Goal: Obtain resource: Download file/media

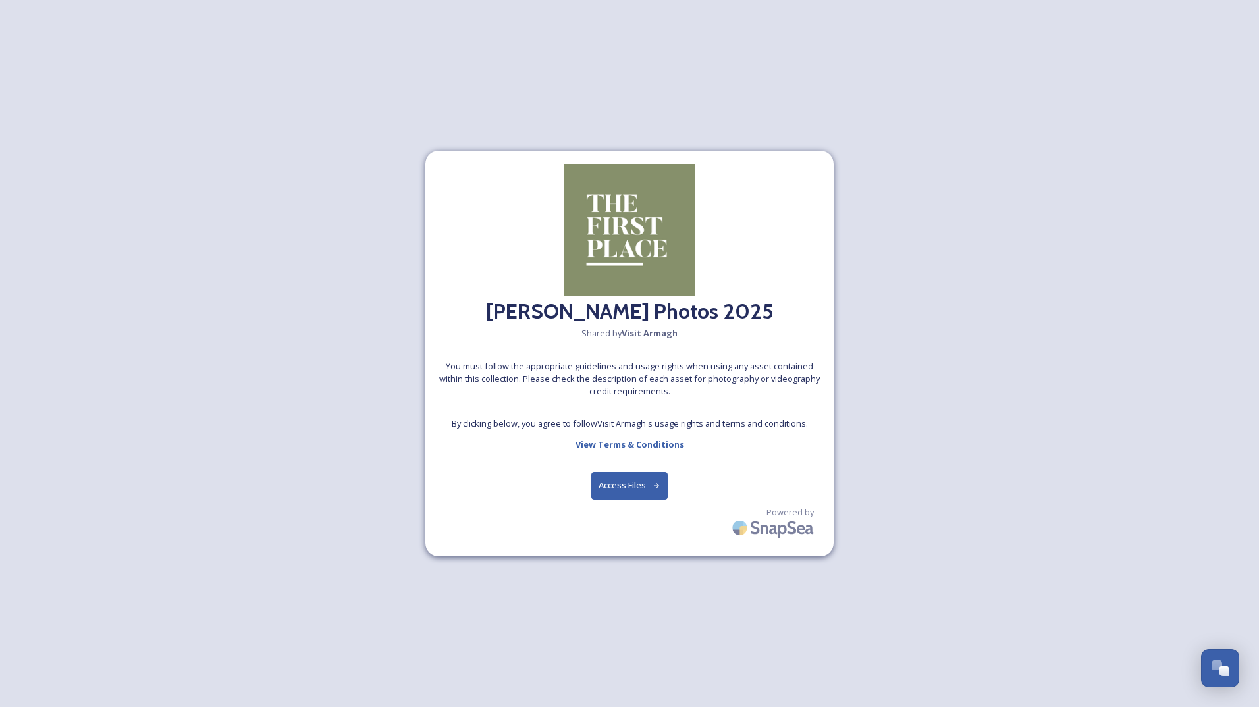
click at [638, 484] on button "Access Files" at bounding box center [629, 485] width 77 height 27
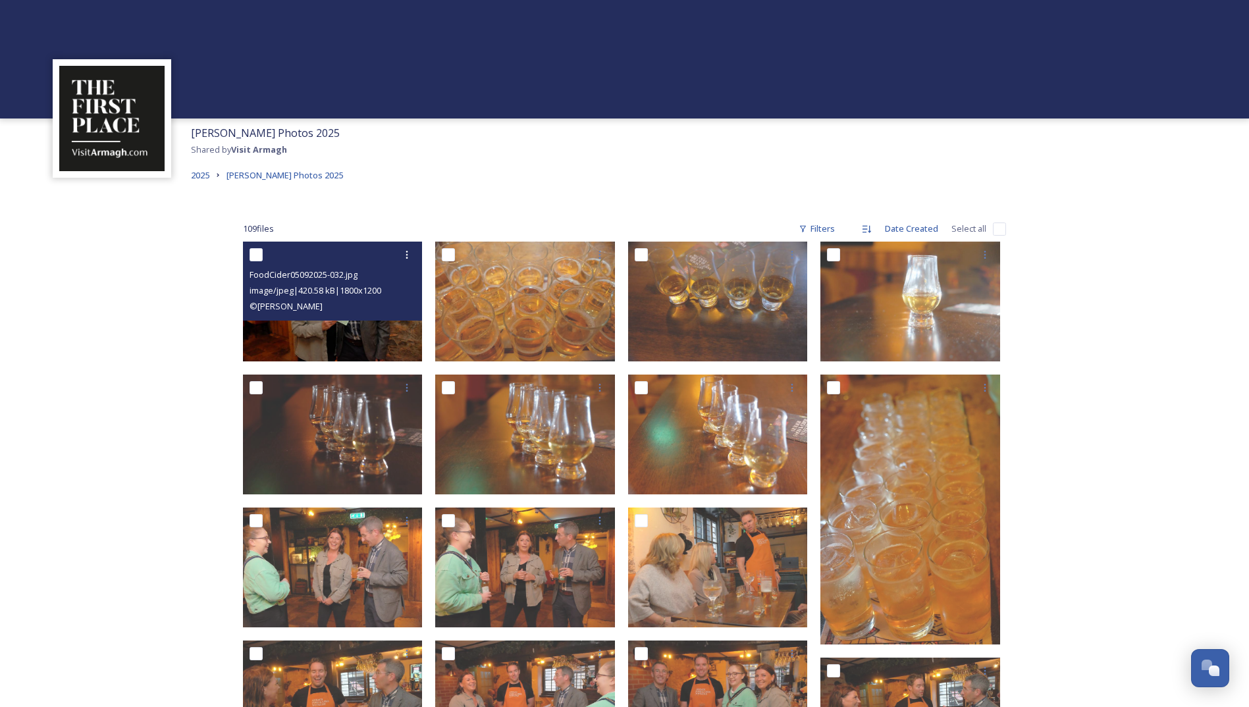
click at [317, 274] on span "FoodCider05092025-032.jpg" at bounding box center [303, 275] width 108 height 12
click at [350, 315] on div "FoodCider05092025-032.jpg image/jpeg | 420.58 kB | 1800 x 1200 © [PERSON_NAME]" at bounding box center [333, 281] width 180 height 79
click at [354, 328] on img at bounding box center [333, 302] width 180 height 120
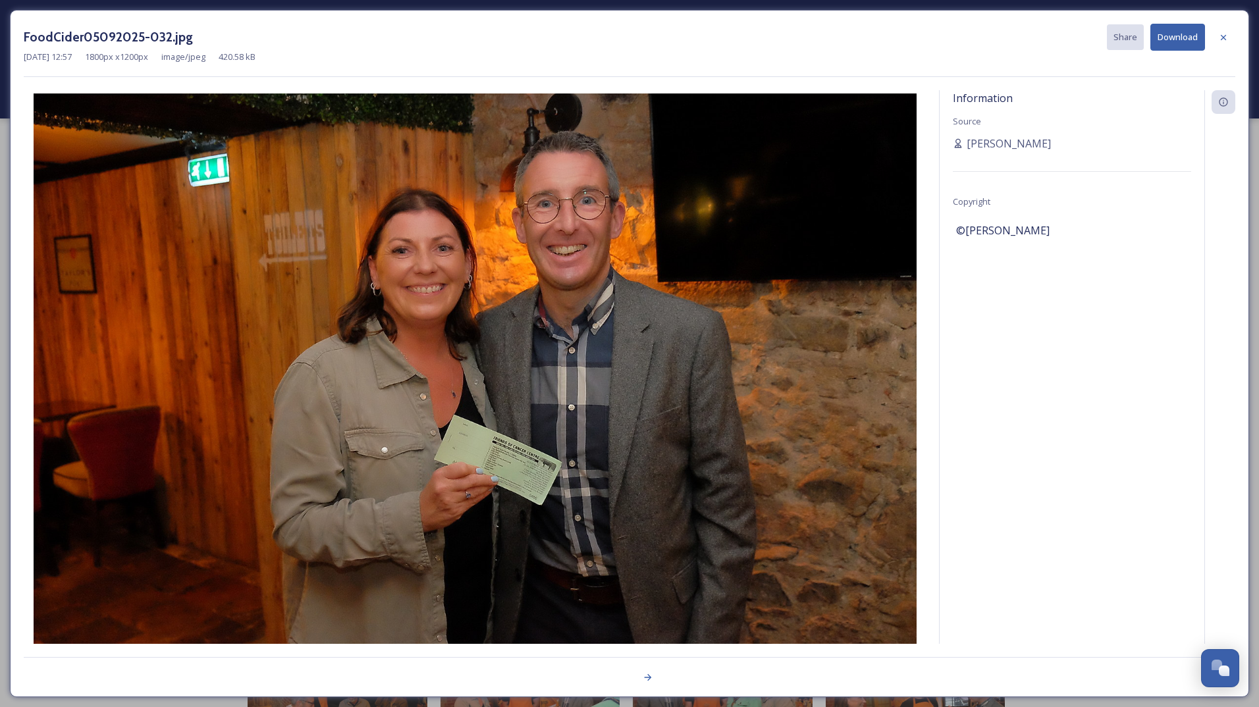
click at [354, 327] on img at bounding box center [475, 387] width 902 height 588
click at [1088, 386] on div "Information Source [PERSON_NAME] Copyright ©[PERSON_NAME]" at bounding box center [1071, 384] width 265 height 588
click at [652, 675] on icon at bounding box center [647, 677] width 11 height 11
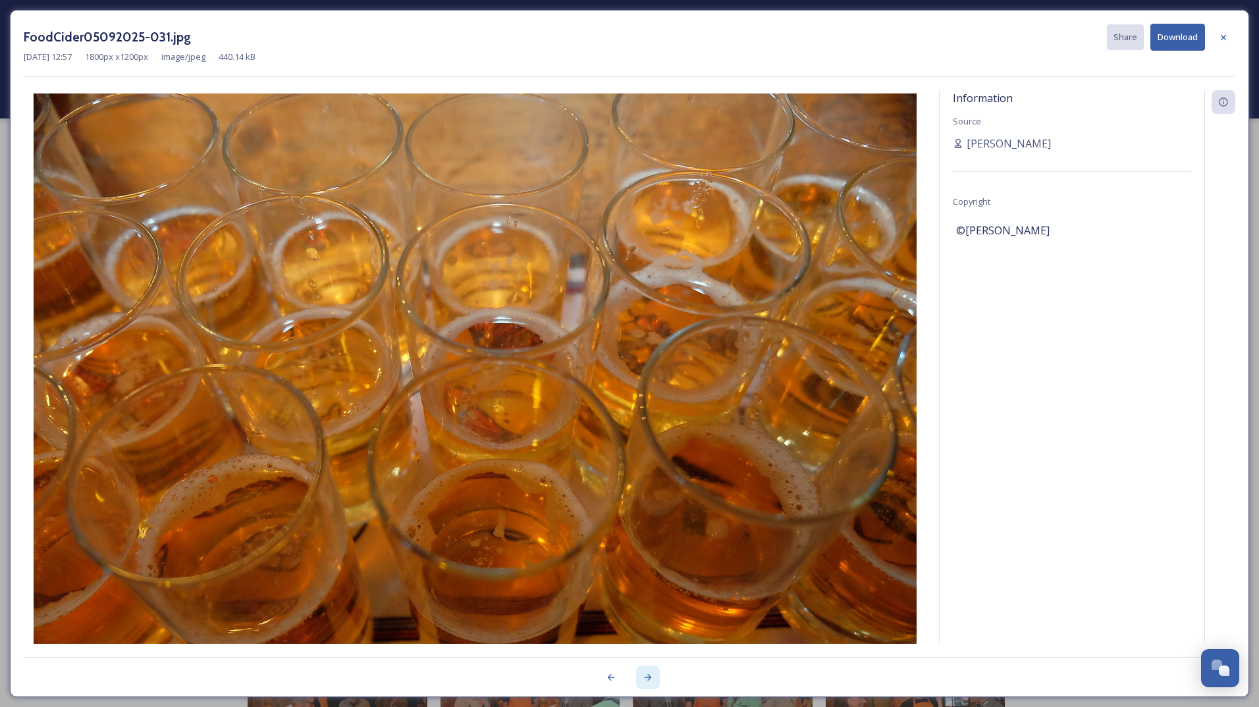
click at [652, 675] on icon at bounding box center [647, 677] width 11 height 11
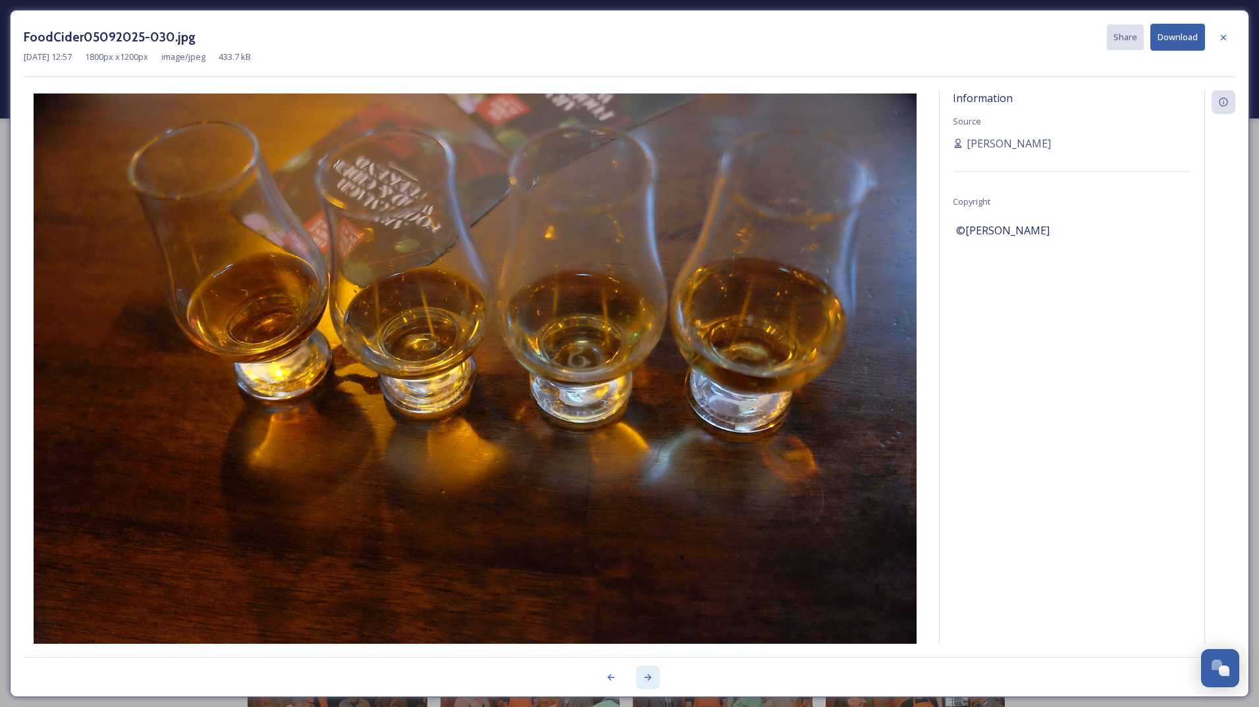
click at [652, 675] on icon at bounding box center [647, 677] width 11 height 11
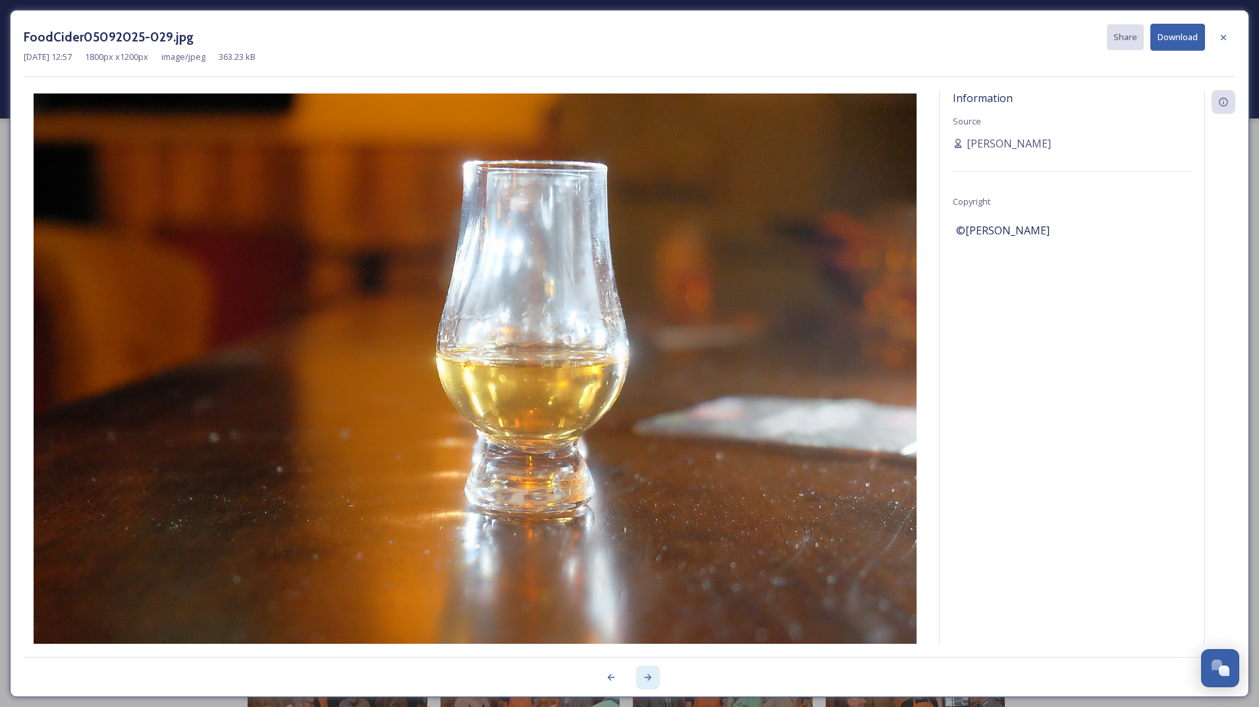
click at [652, 671] on div at bounding box center [648, 677] width 24 height 24
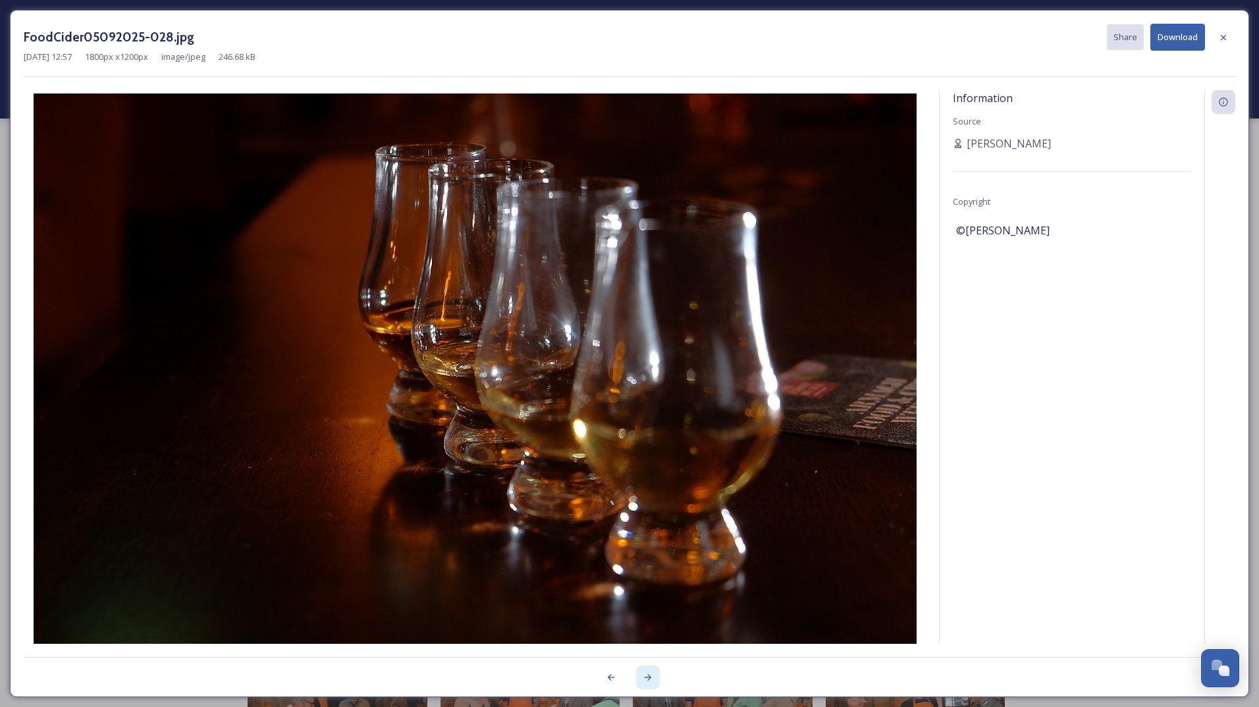
click at [650, 667] on div at bounding box center [648, 677] width 24 height 24
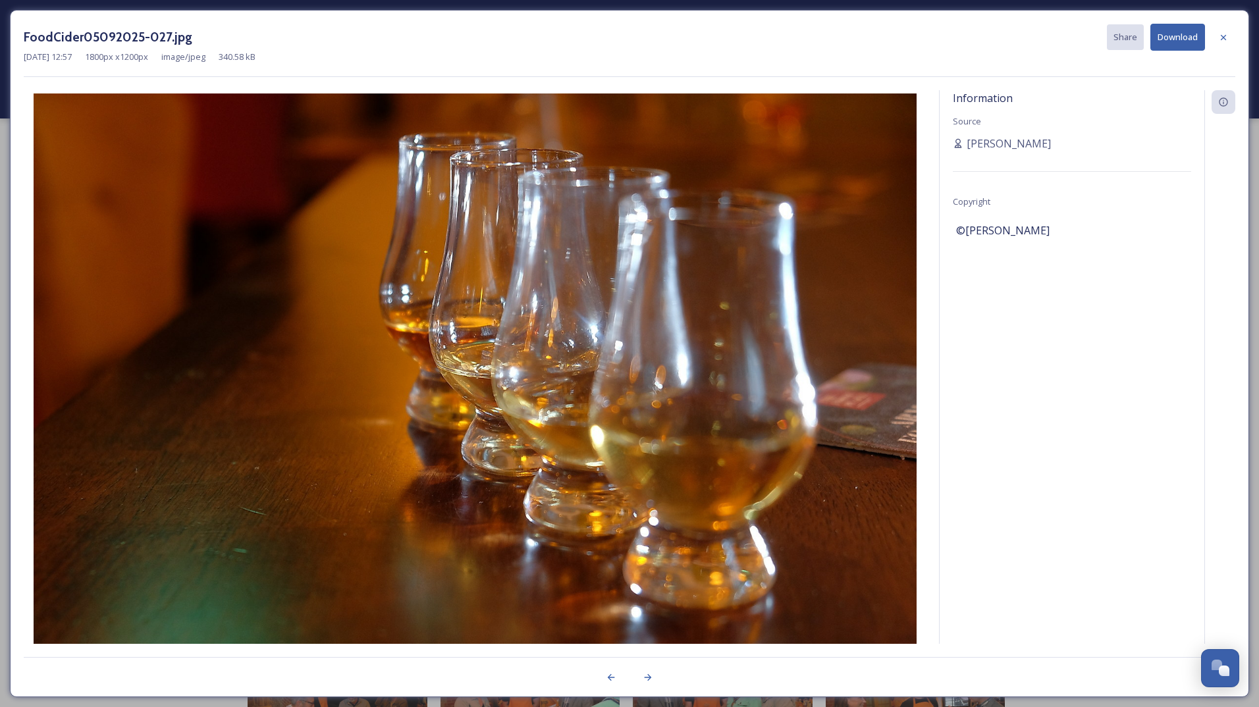
click at [650, 663] on div at bounding box center [629, 670] width 1211 height 26
click at [650, 660] on div at bounding box center [629, 670] width 1211 height 26
drag, startPoint x: 650, startPoint y: 660, endPoint x: 649, endPoint y: 675, distance: 14.5
click at [649, 675] on icon at bounding box center [647, 677] width 11 height 11
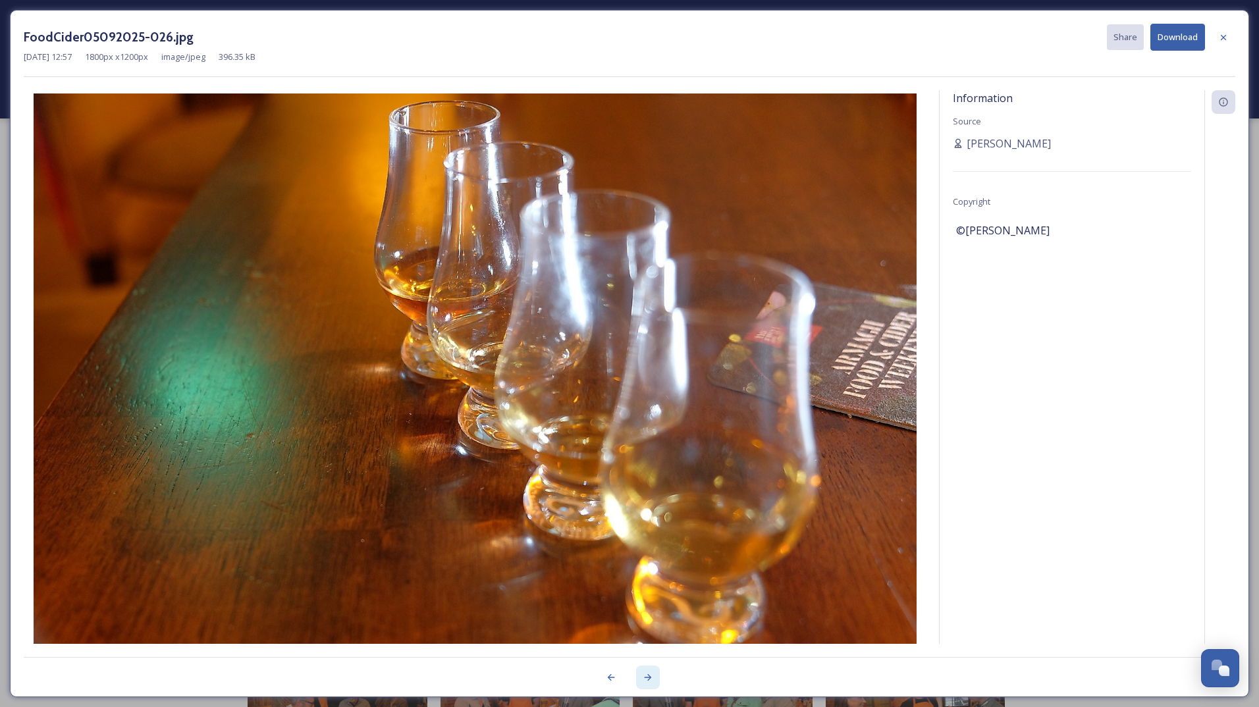
click at [649, 675] on icon at bounding box center [647, 677] width 11 height 11
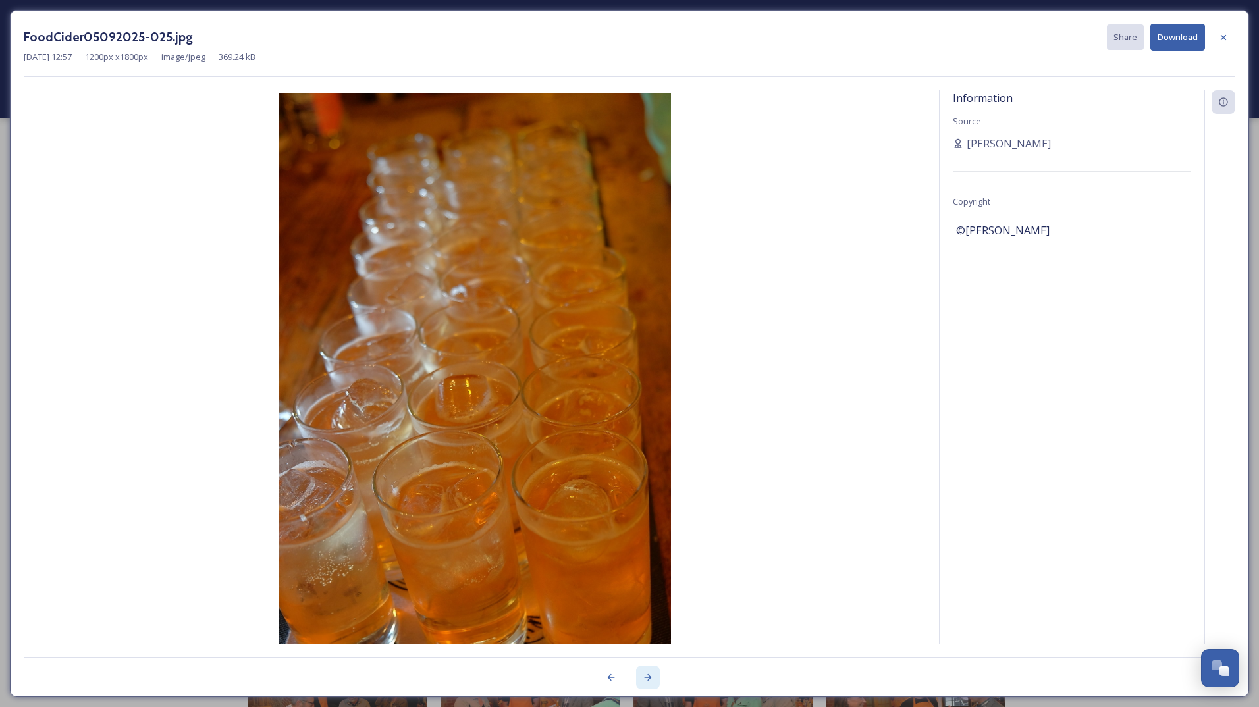
click at [650, 672] on icon at bounding box center [647, 677] width 11 height 11
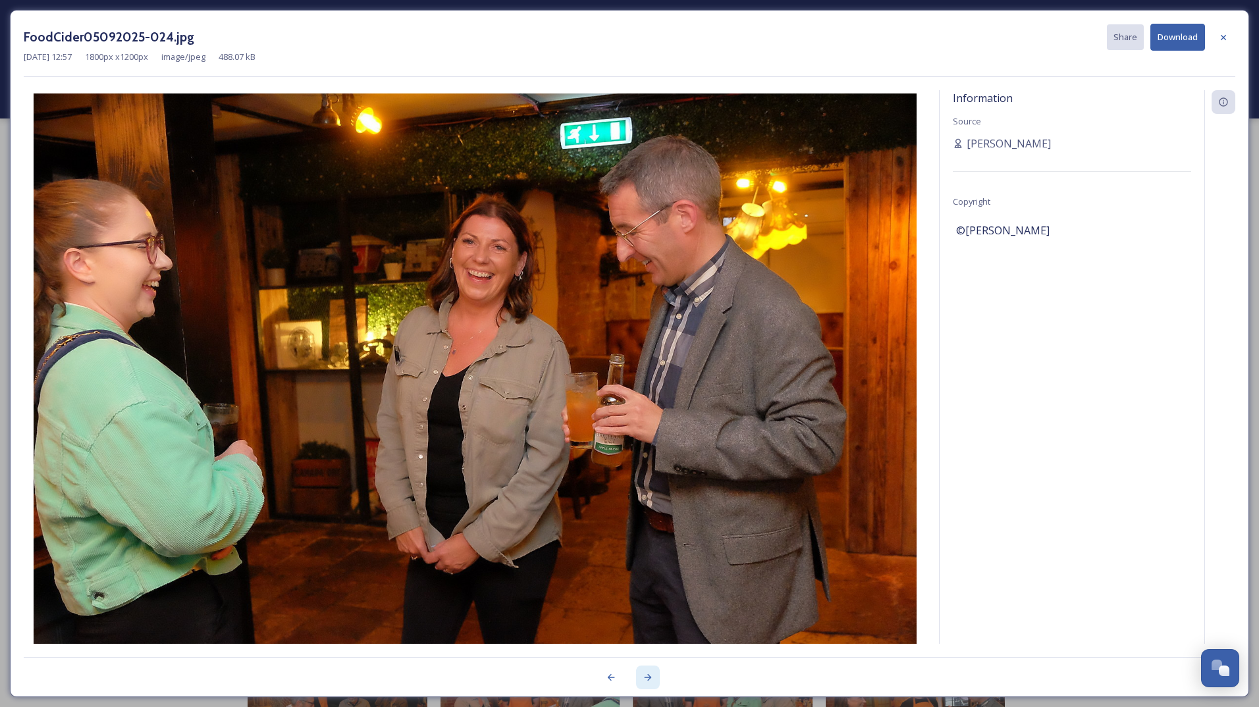
click at [650, 669] on div at bounding box center [648, 677] width 24 height 24
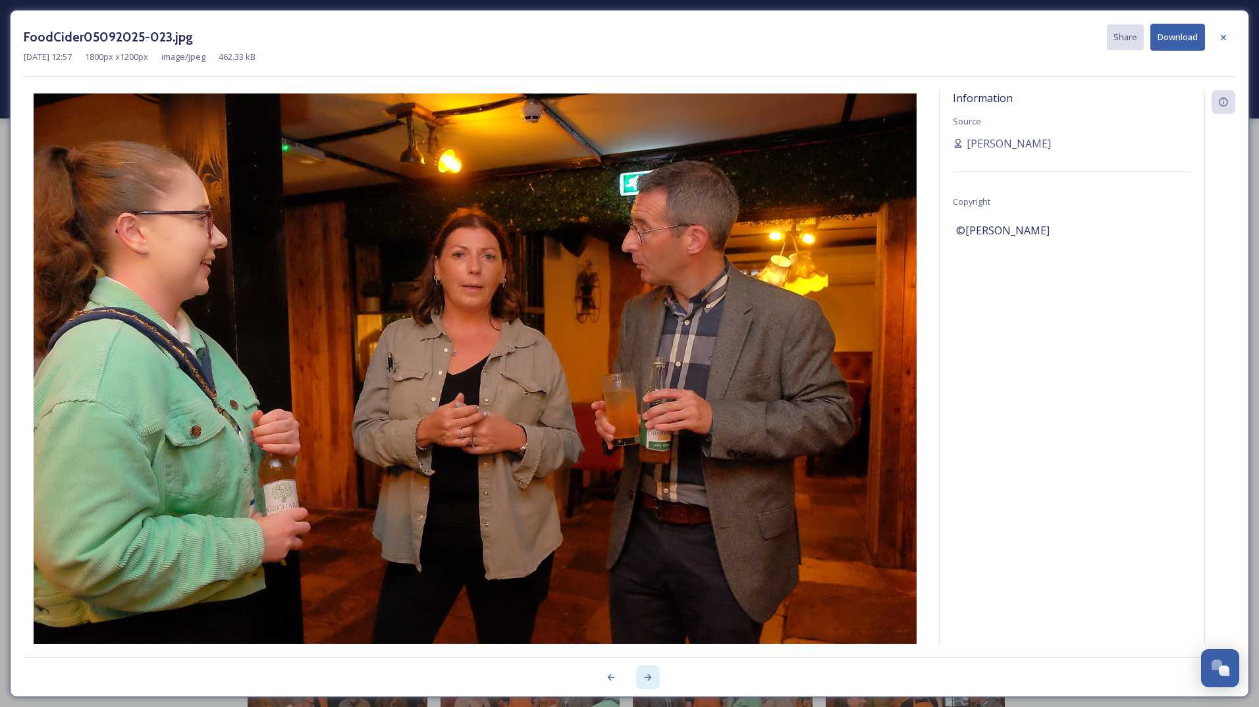
click at [650, 669] on div at bounding box center [648, 677] width 24 height 24
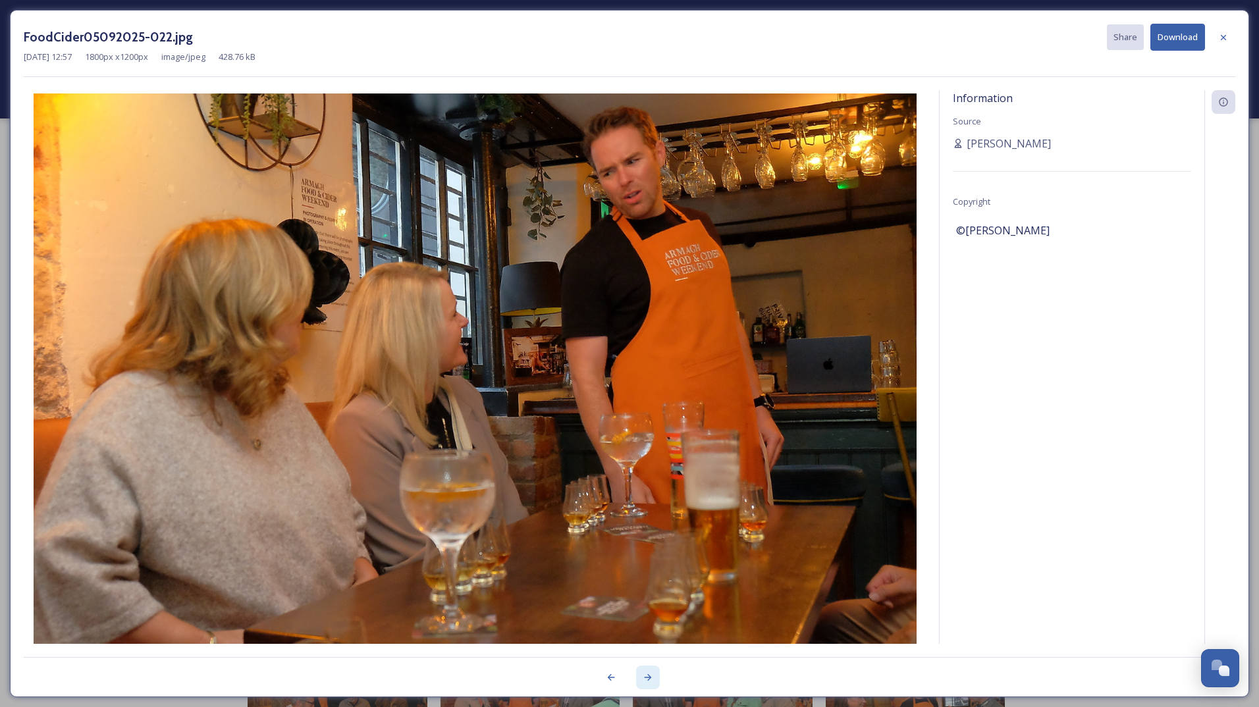
click at [650, 667] on div at bounding box center [648, 677] width 24 height 24
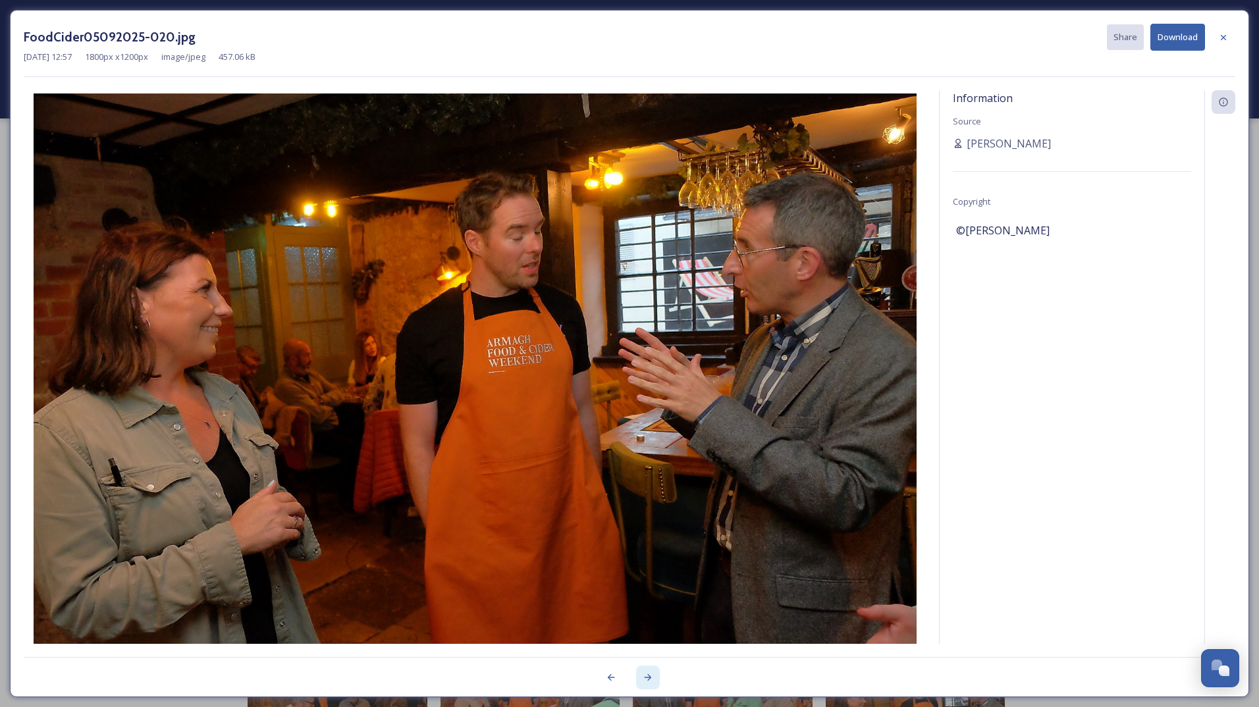
click at [650, 665] on div at bounding box center [648, 677] width 24 height 24
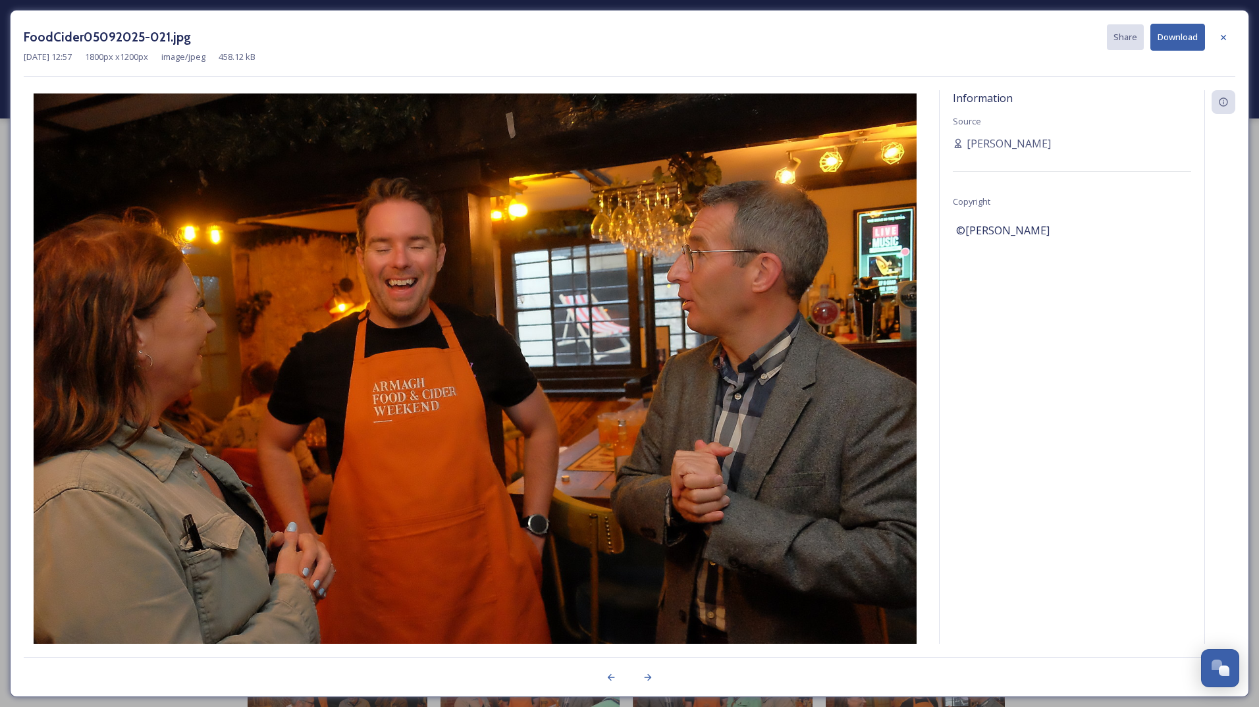
click at [650, 665] on div at bounding box center [629, 670] width 1211 height 26
click at [650, 664] on div at bounding box center [629, 670] width 1211 height 26
drag, startPoint x: 650, startPoint y: 664, endPoint x: 648, endPoint y: 679, distance: 14.6
click at [648, 679] on icon at bounding box center [647, 677] width 11 height 11
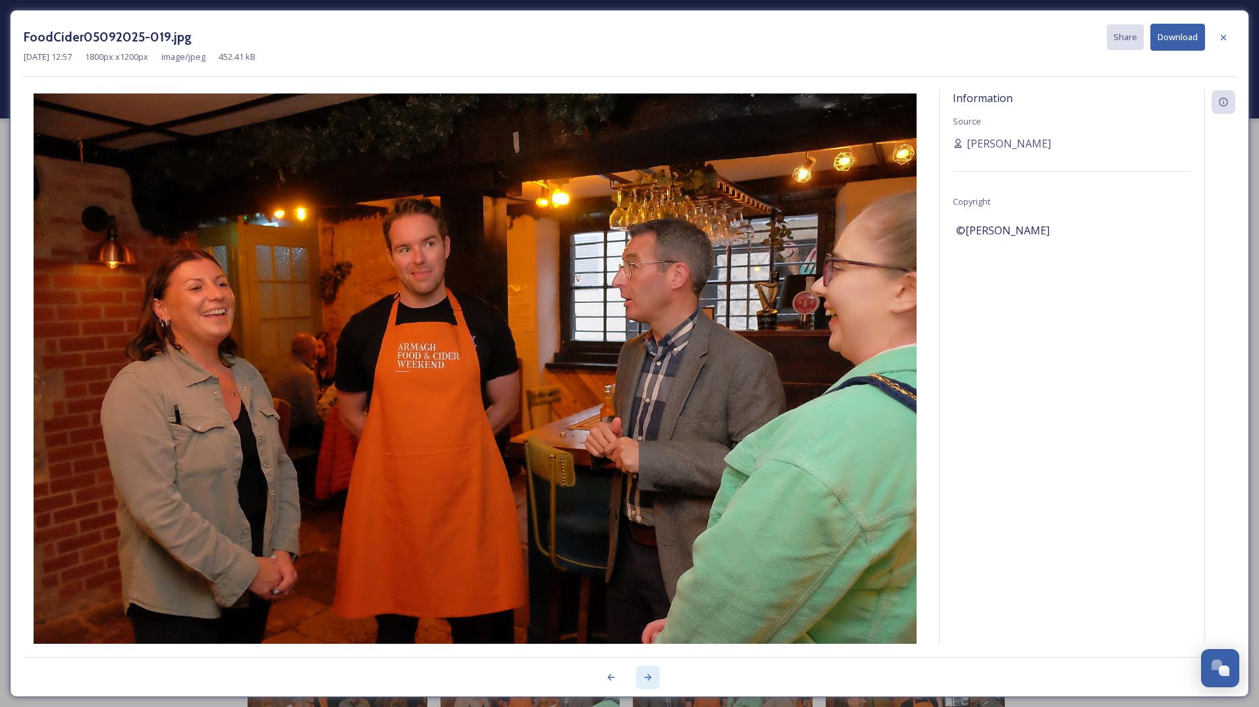
click at [648, 679] on icon at bounding box center [647, 677] width 11 height 11
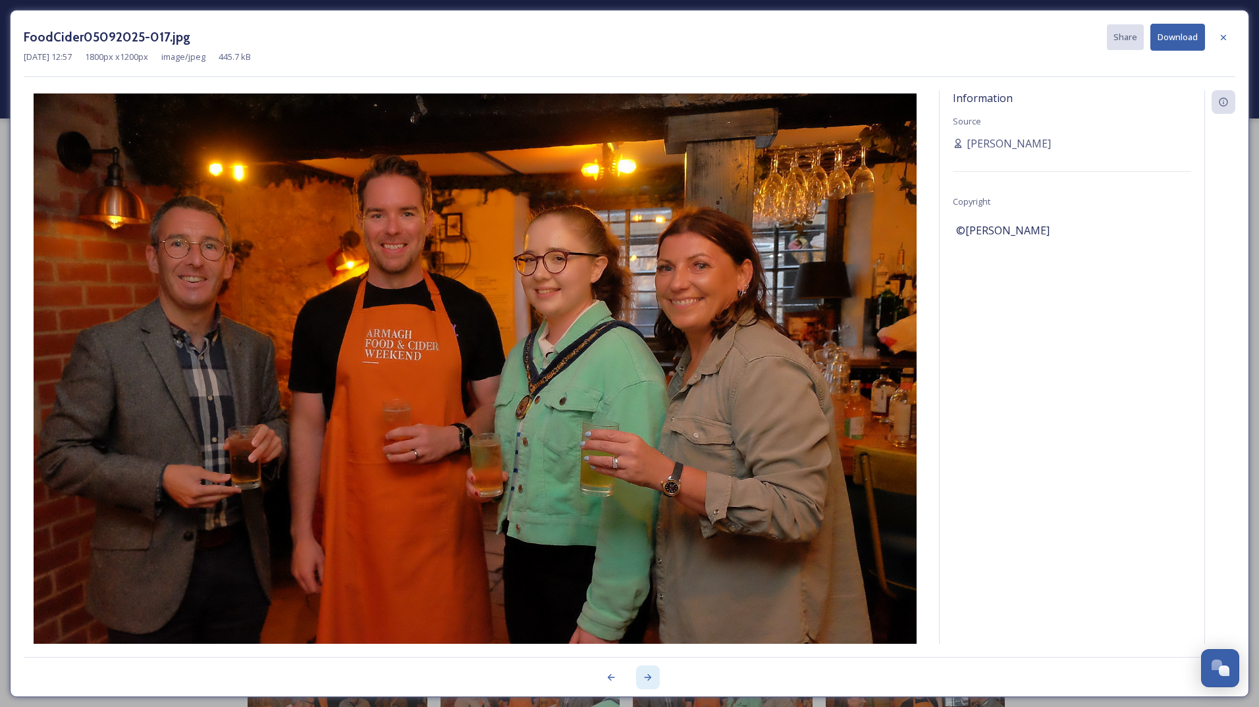
click at [648, 679] on icon at bounding box center [647, 677] width 11 height 11
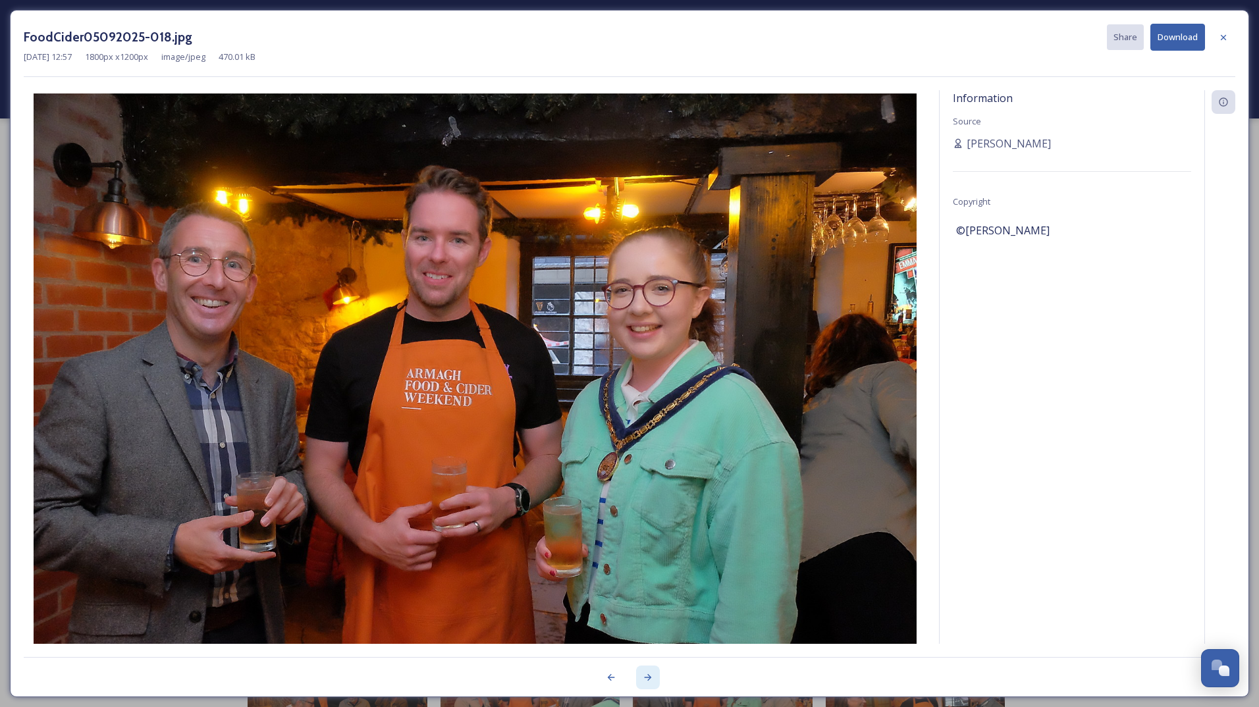
click at [648, 675] on icon at bounding box center [647, 677] width 7 height 7
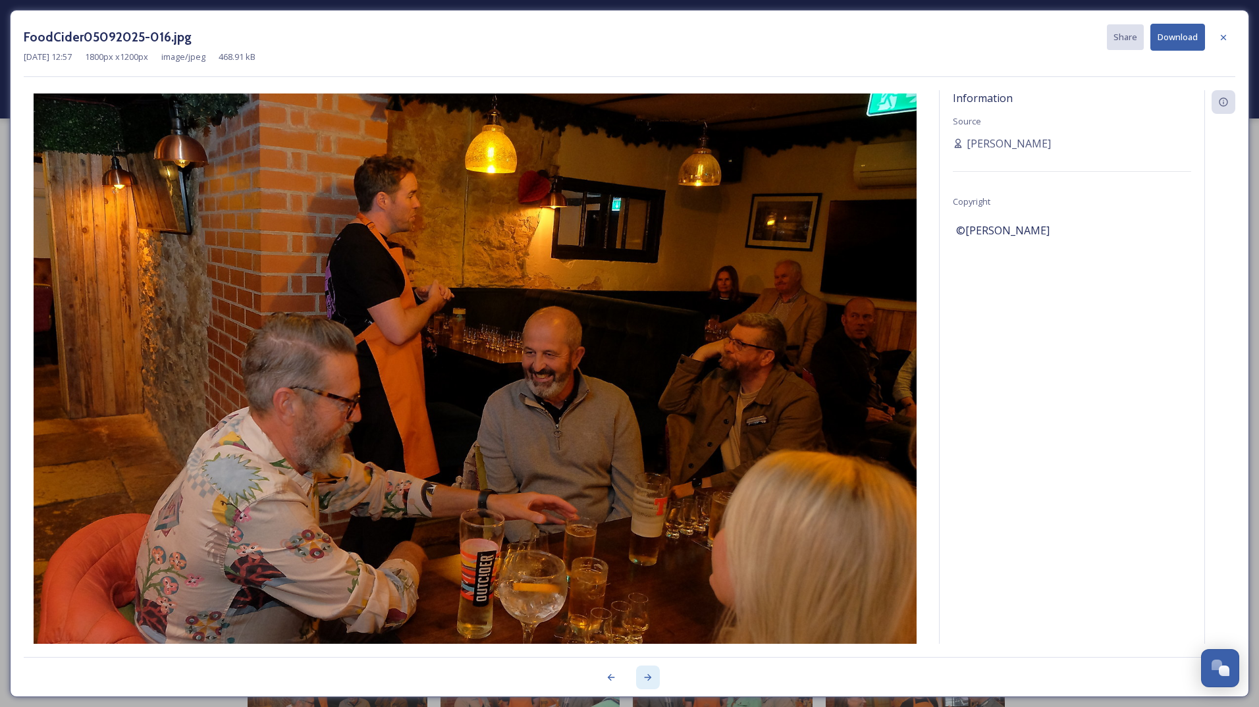
click at [648, 675] on icon at bounding box center [647, 677] width 7 height 7
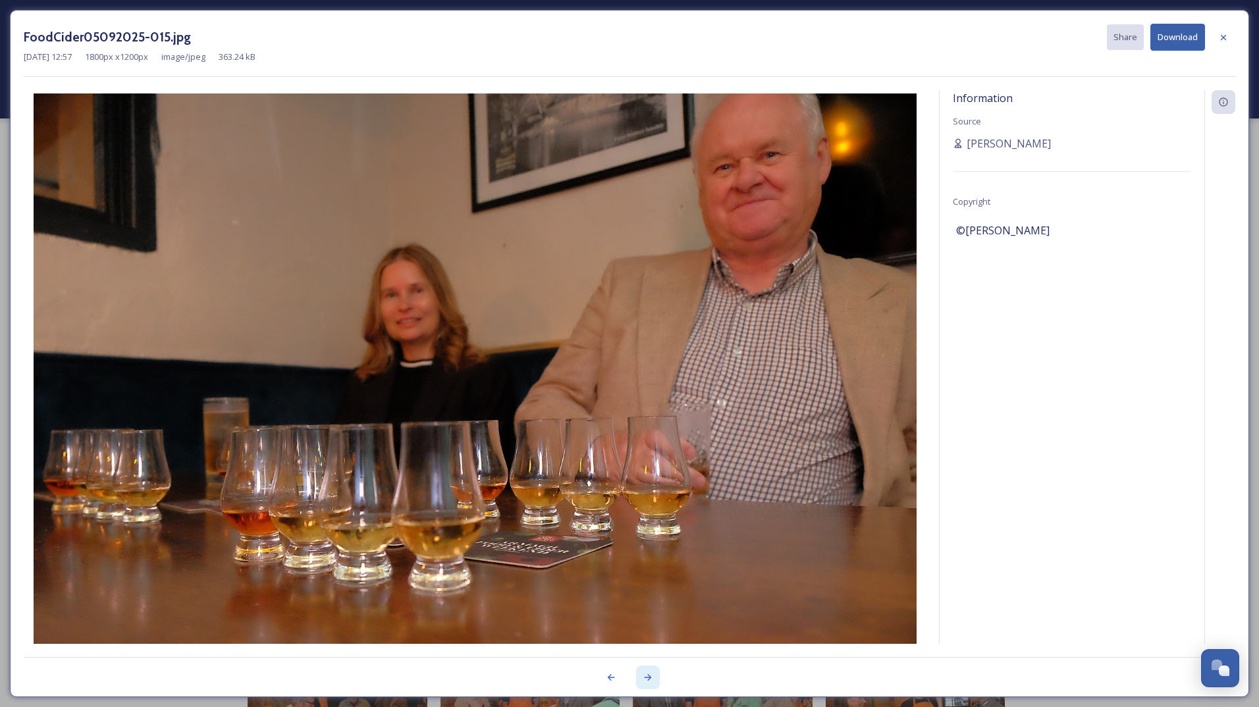
click at [648, 673] on icon at bounding box center [647, 677] width 11 height 11
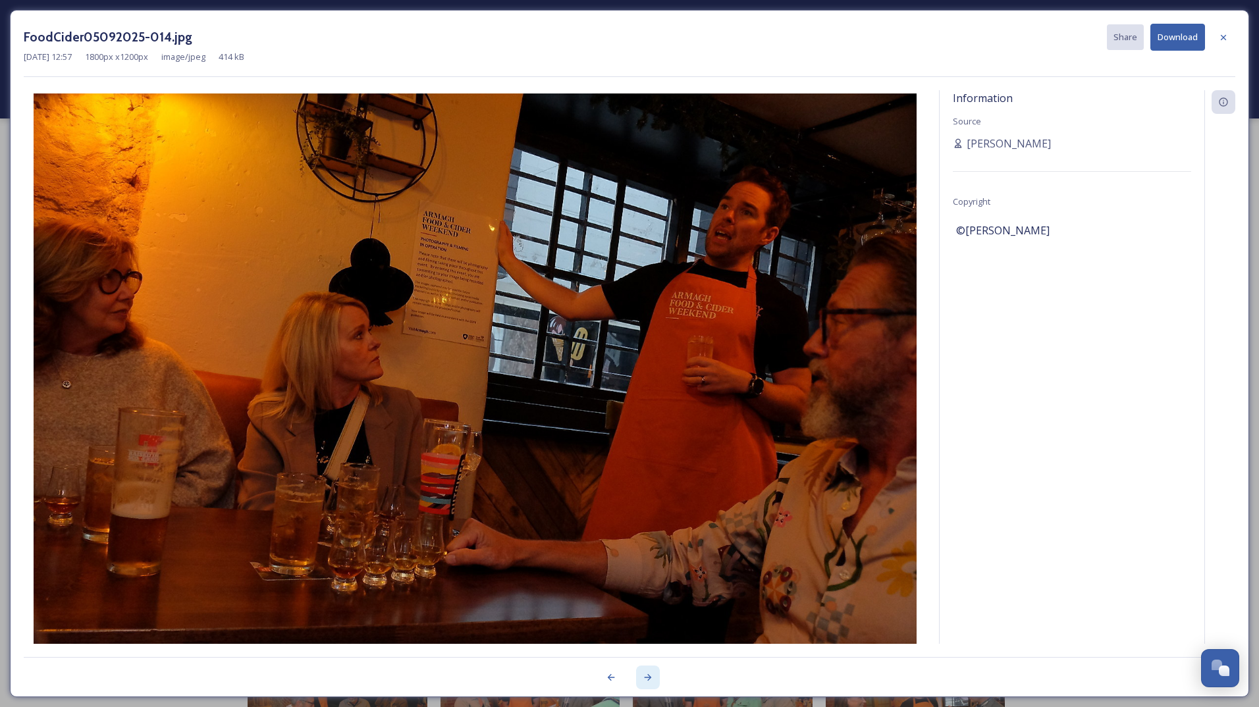
click at [646, 673] on icon at bounding box center [647, 677] width 11 height 11
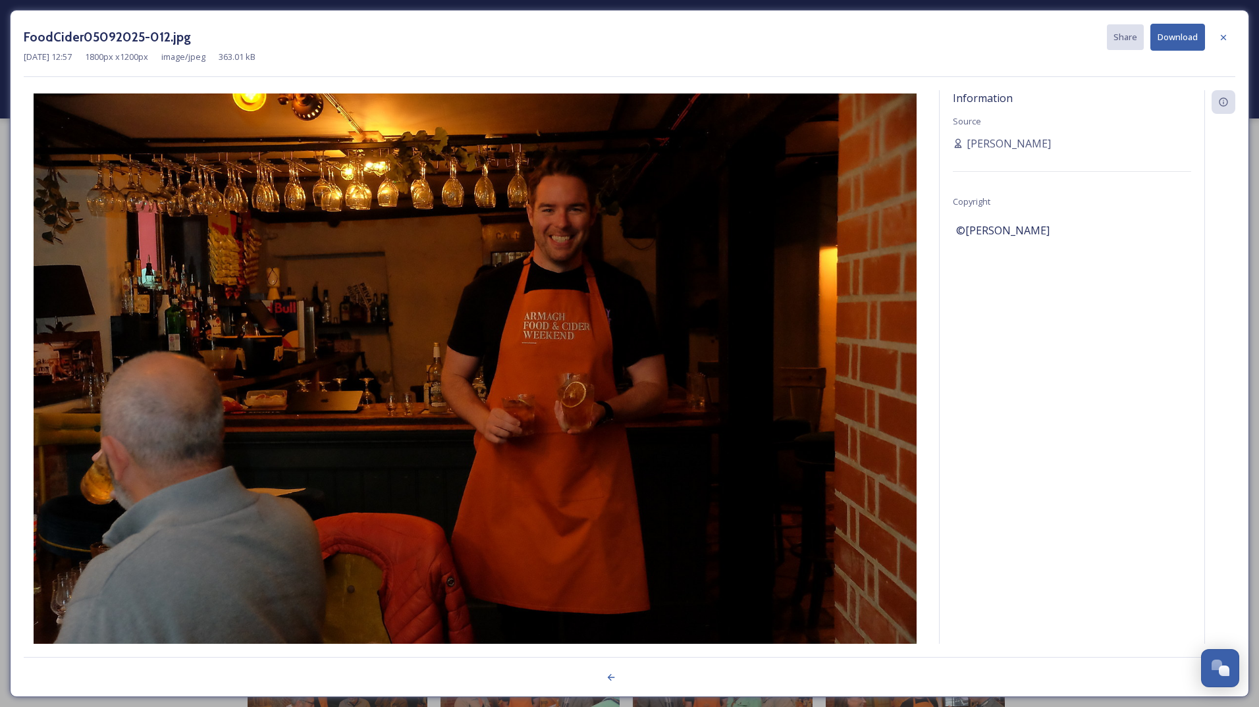
click at [645, 672] on div at bounding box center [629, 670] width 1211 height 26
click at [645, 671] on div at bounding box center [629, 670] width 1211 height 26
click at [622, 683] on div at bounding box center [611, 677] width 24 height 24
